Goal: Navigation & Orientation: Find specific page/section

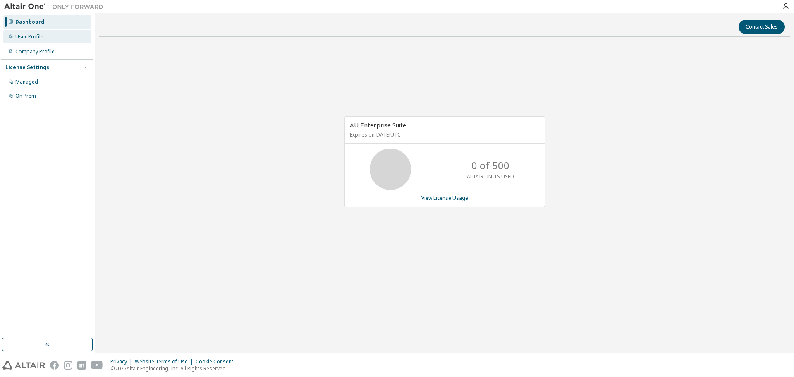
click at [36, 35] on div "User Profile" at bounding box center [29, 36] width 28 height 7
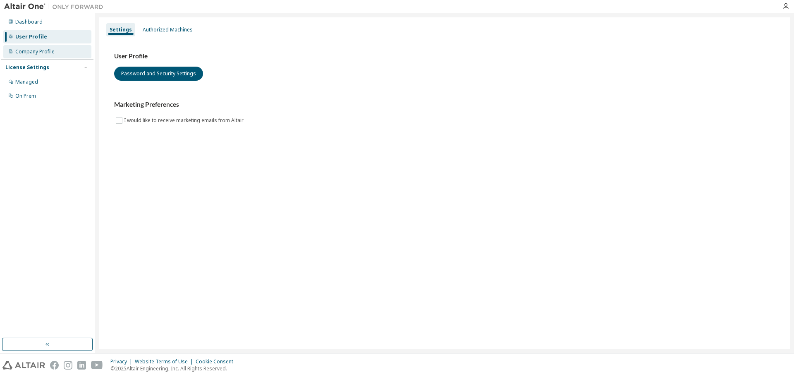
click at [34, 56] on div "Company Profile" at bounding box center [47, 51] width 88 height 13
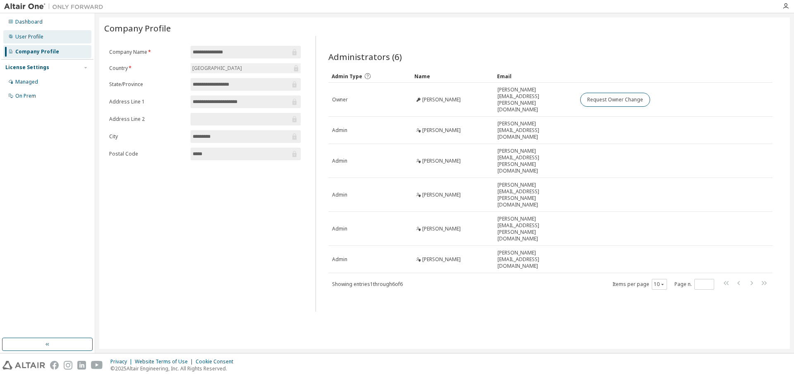
click at [25, 33] on div "User Profile" at bounding box center [29, 36] width 28 height 7
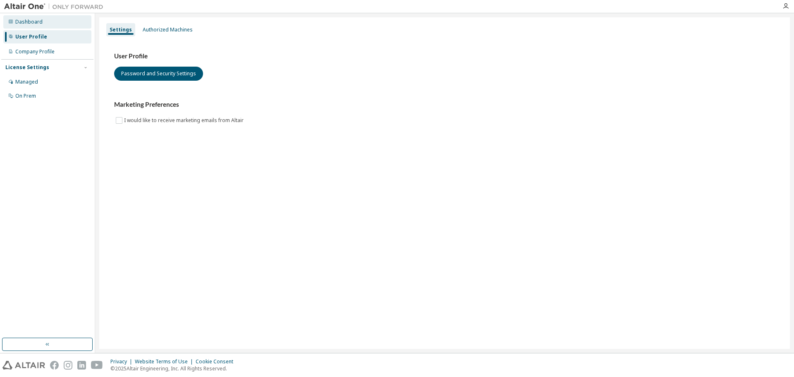
click at [35, 23] on div "Dashboard" at bounding box center [28, 22] width 27 height 7
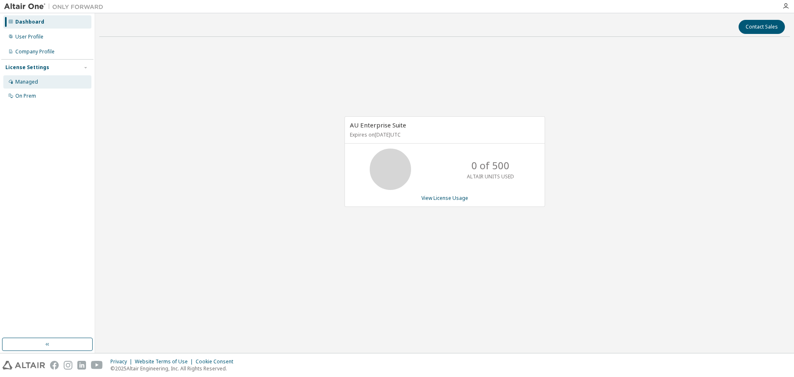
click at [26, 83] on div "Managed" at bounding box center [26, 82] width 23 height 7
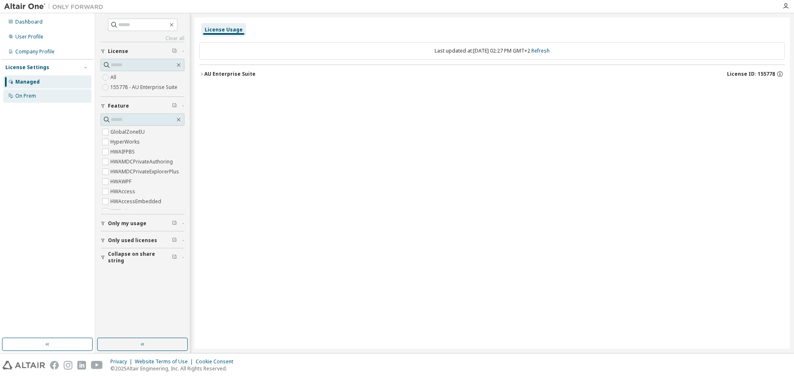
click at [29, 95] on div "On Prem" at bounding box center [25, 96] width 21 height 7
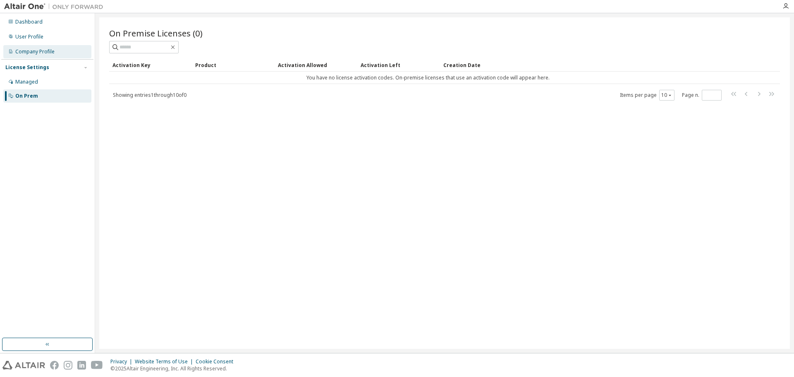
click at [23, 54] on div "Company Profile" at bounding box center [34, 51] width 39 height 7
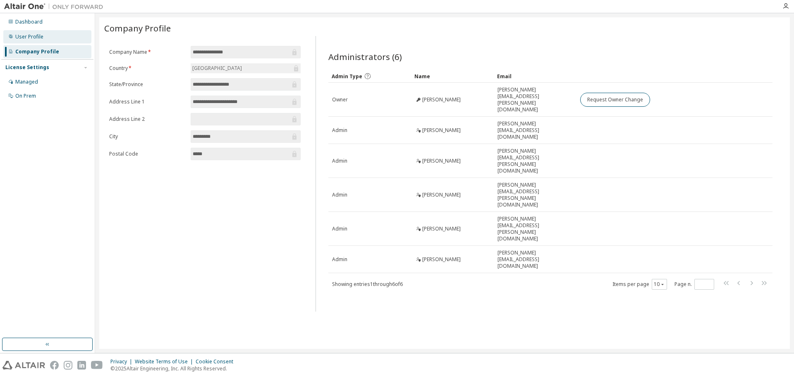
click at [30, 32] on div "User Profile" at bounding box center [47, 36] width 88 height 13
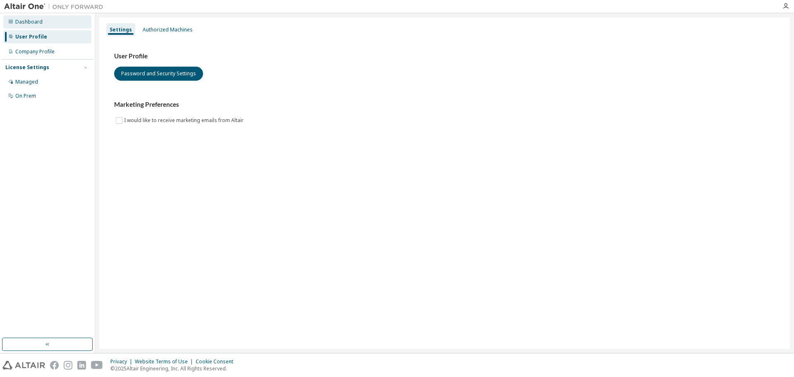
click at [53, 19] on div "Dashboard" at bounding box center [47, 21] width 88 height 13
